Goal: Contribute content: Add original content to the website for others to see

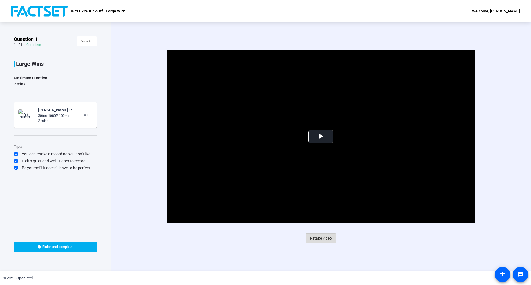
click at [330, 238] on span "Retake video" at bounding box center [321, 238] width 22 height 11
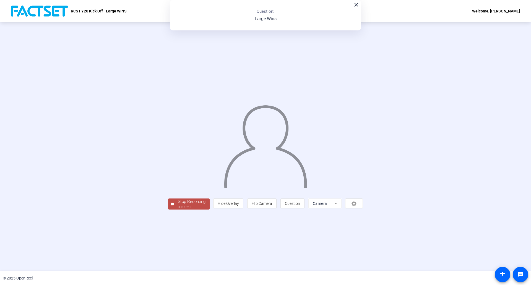
click at [178, 210] on div "00:00:21" at bounding box center [192, 207] width 28 height 5
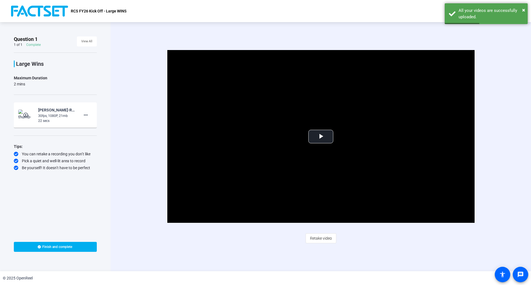
click at [325, 239] on span "Retake video" at bounding box center [321, 238] width 22 height 11
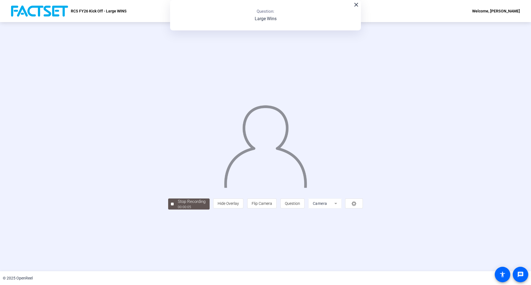
click at [497, 107] on div "Stop Recording 00:00:05 person Hide Overlay flip Flip Camera question_mark Ques…" at bounding box center [265, 146] width 531 height 249
click at [357, 5] on mat-icon "close" at bounding box center [356, 4] width 7 height 7
click at [178, 205] on div "Stop Recording" at bounding box center [192, 202] width 28 height 6
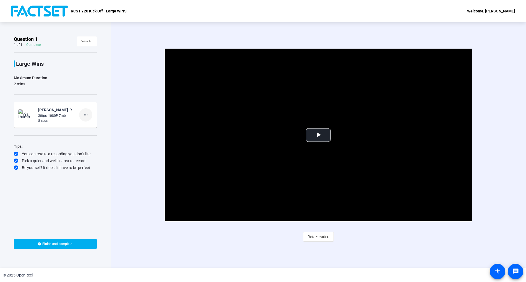
click at [89, 115] on mat-icon "more_horiz" at bounding box center [85, 115] width 7 height 7
click at [93, 126] on span "Delete clip" at bounding box center [95, 126] width 22 height 7
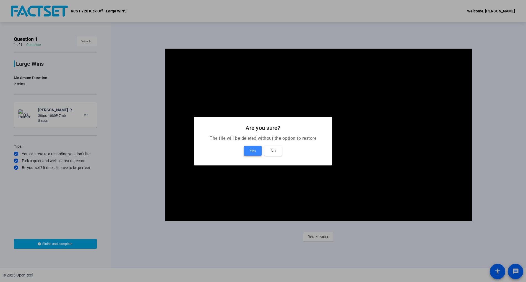
click at [248, 150] on span at bounding box center [253, 150] width 18 height 13
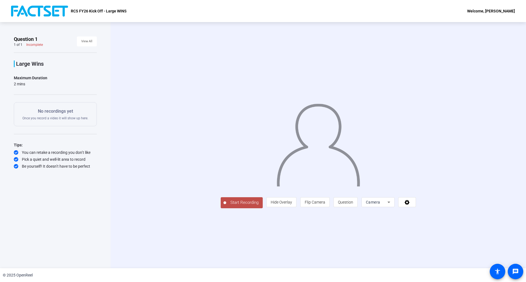
click at [226, 206] on span "Start Recording" at bounding box center [244, 203] width 37 height 6
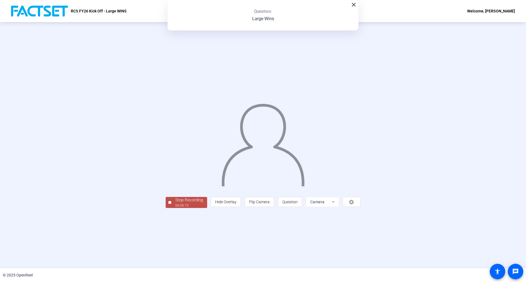
click at [175, 208] on div "00:00:15" at bounding box center [189, 205] width 28 height 5
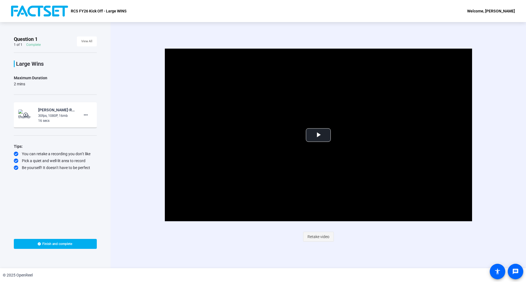
click at [320, 238] on span "Retake video" at bounding box center [319, 237] width 22 height 11
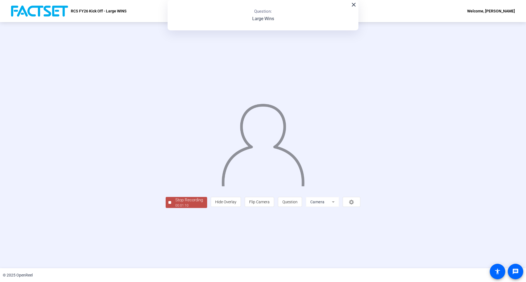
click at [171, 209] on span "Stop Recording 00:01:10" at bounding box center [189, 202] width 36 height 11
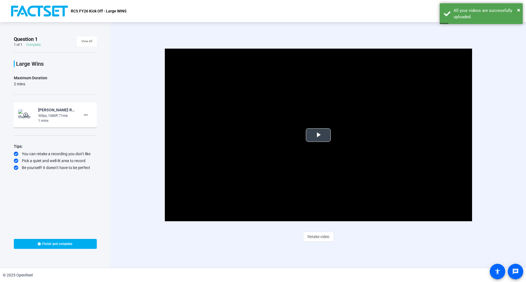
click at [318, 135] on span "Video Player" at bounding box center [318, 135] width 0 height 0
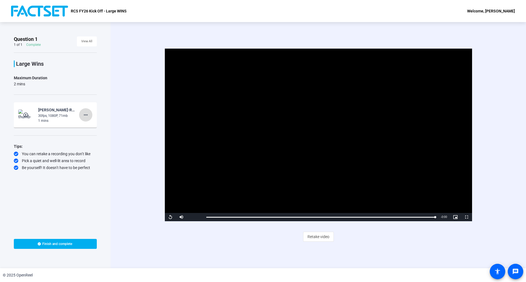
click at [88, 116] on mat-icon "more_horiz" at bounding box center [85, 115] width 7 height 7
click at [99, 136] on span "Retake" at bounding box center [95, 133] width 22 height 7
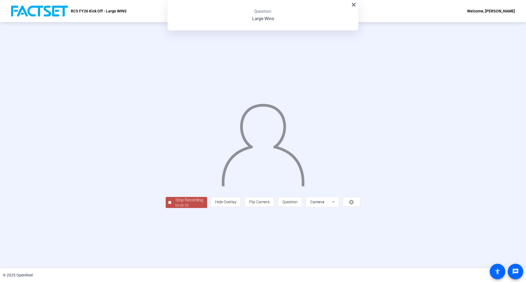
click at [175, 208] on div "00:00:20" at bounding box center [189, 205] width 28 height 5
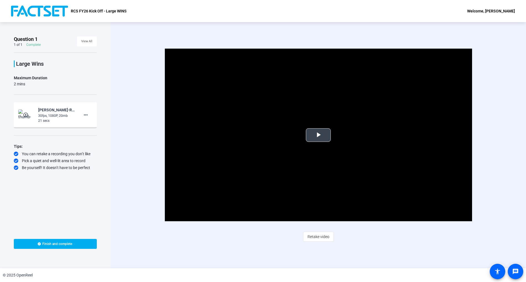
click at [318, 135] on span "Video Player" at bounding box center [318, 135] width 0 height 0
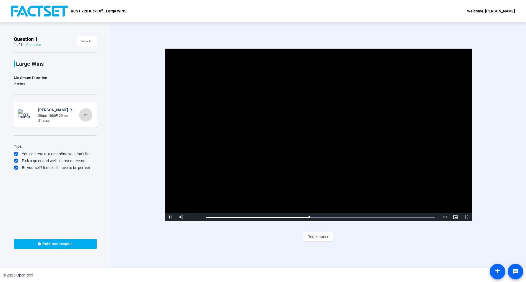
click at [89, 116] on mat-icon "more_horiz" at bounding box center [85, 115] width 7 height 7
click at [94, 128] on span "Delete clip" at bounding box center [95, 126] width 22 height 7
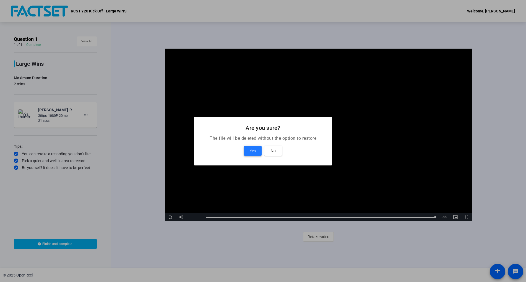
click at [252, 153] on span "Yes" at bounding box center [253, 151] width 6 height 7
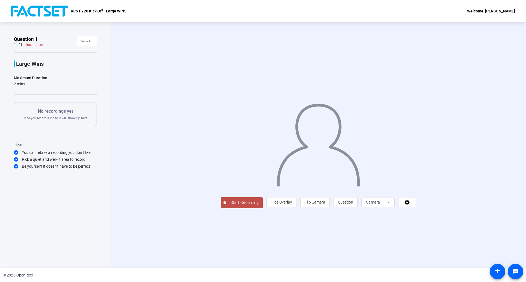
click at [226, 206] on span "Start Recording" at bounding box center [244, 203] width 37 height 6
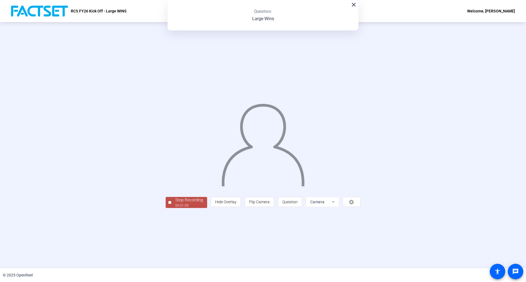
click at [171, 209] on span "Stop Recording 00:01:09" at bounding box center [189, 202] width 36 height 11
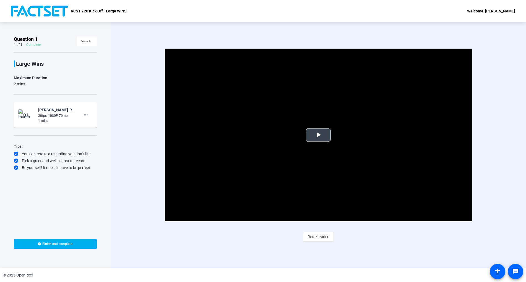
click at [318, 135] on span "Video Player" at bounding box center [318, 135] width 0 height 0
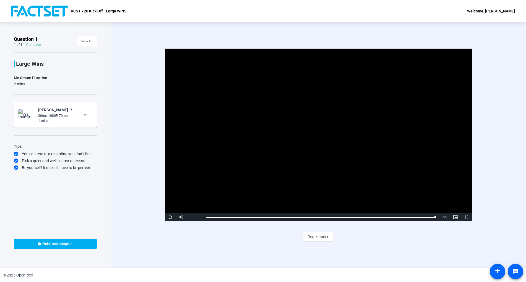
click at [232, 167] on video "Video Player" at bounding box center [318, 135] width 307 height 173
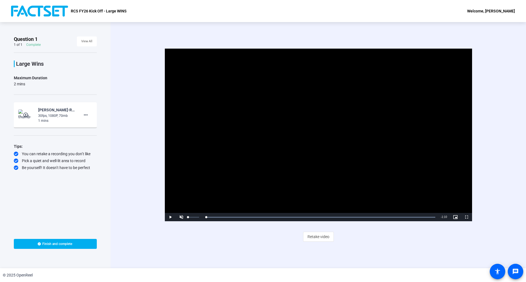
drag, startPoint x: 249, startPoint y: 217, endPoint x: 186, endPoint y: 217, distance: 63.6
click at [186, 217] on div "Play Unmute 0% Current Time 0:00 / Duration 1:10 Loaded : 100.00% 0:02 0:00 Str…" at bounding box center [318, 217] width 307 height 8
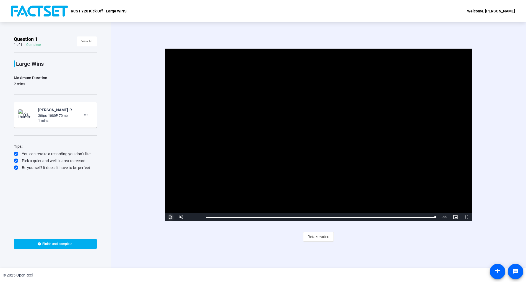
click at [168, 217] on span "Video Player" at bounding box center [170, 217] width 11 height 0
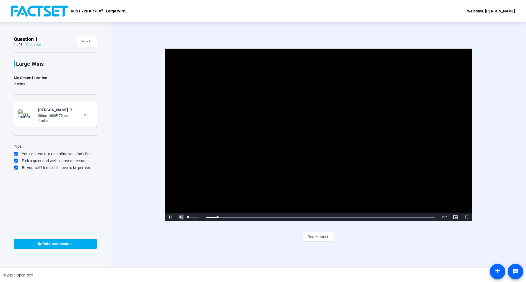
click at [184, 217] on span "Video Player" at bounding box center [181, 217] width 11 height 0
drag, startPoint x: 219, startPoint y: 219, endPoint x: 181, endPoint y: 217, distance: 37.1
click at [182, 217] on div "Play Unmute 100% Current Time 0:00 / Duration 1:10 Loaded : 100.00% 0:00 0:00 S…" at bounding box center [318, 217] width 307 height 8
click at [179, 217] on span "Video Player" at bounding box center [181, 217] width 11 height 0
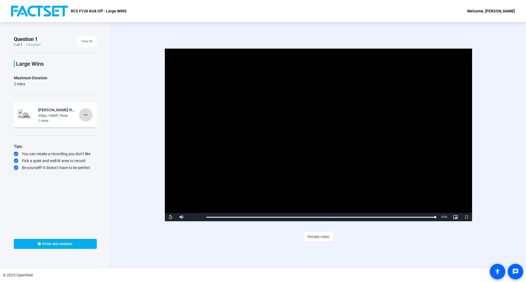
click at [87, 115] on mat-icon "more_horiz" at bounding box center [85, 115] width 7 height 7
click at [169, 217] on div at bounding box center [263, 141] width 526 height 282
click at [172, 217] on span "Video Player" at bounding box center [170, 217] width 11 height 0
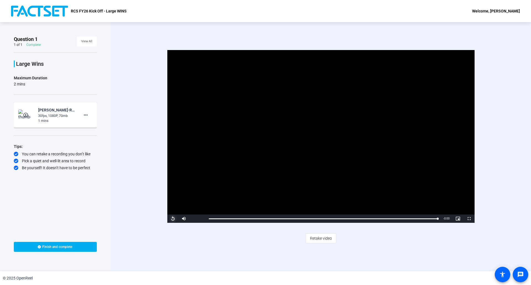
click at [175, 219] on span "Video Player" at bounding box center [172, 219] width 11 height 0
drag, startPoint x: 242, startPoint y: 217, endPoint x: 195, endPoint y: 215, distance: 47.1
click at [195, 215] on div "Play Mute 100% Current Time 0:00 / Duration 1:10 Loaded : 100.00% 0:01 0:00 Str…" at bounding box center [320, 219] width 307 height 8
click at [239, 220] on div "Loaded : 100.00% 0:09 0:12" at bounding box center [323, 219] width 235 height 8
click at [170, 219] on span "Video Player" at bounding box center [172, 219] width 11 height 0
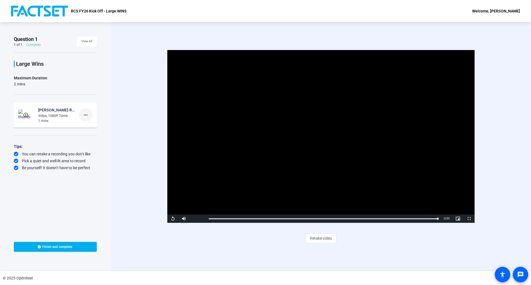
click at [89, 114] on mat-icon "more_horiz" at bounding box center [85, 115] width 7 height 7
click at [92, 139] on span "Add Notes" at bounding box center [95, 140] width 22 height 7
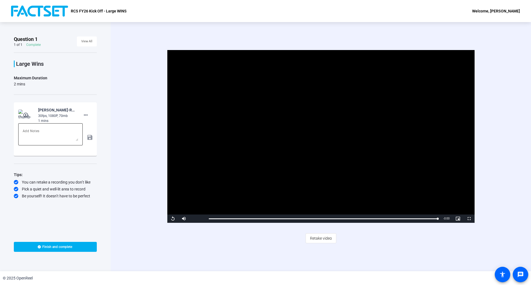
click at [34, 131] on textarea at bounding box center [51, 134] width 56 height 13
type textarea "I"
click at [94, 108] on mat-card-content "play_circle_outline Miguel Ruiz-RCS FY26 Kick Off - Large WINS-RCS FY26 Kick Of…" at bounding box center [55, 129] width 83 height 54
click at [173, 219] on span "Video Player" at bounding box center [172, 219] width 11 height 0
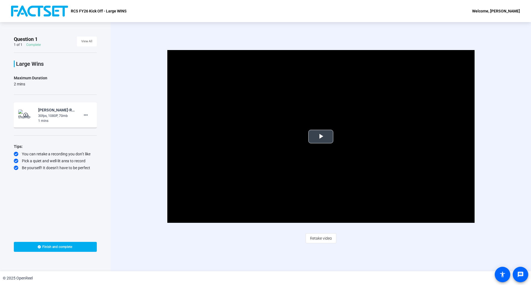
click at [308, 136] on video "Video Player" at bounding box center [320, 136] width 307 height 173
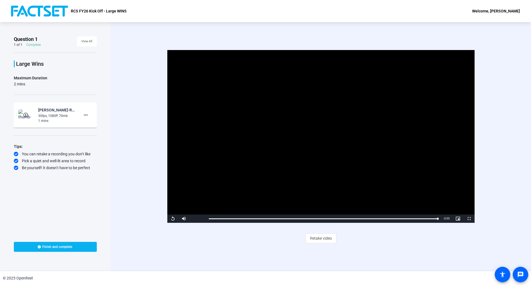
click at [47, 246] on span "Finish and complete" at bounding box center [57, 247] width 30 height 4
